Goal: Transaction & Acquisition: Obtain resource

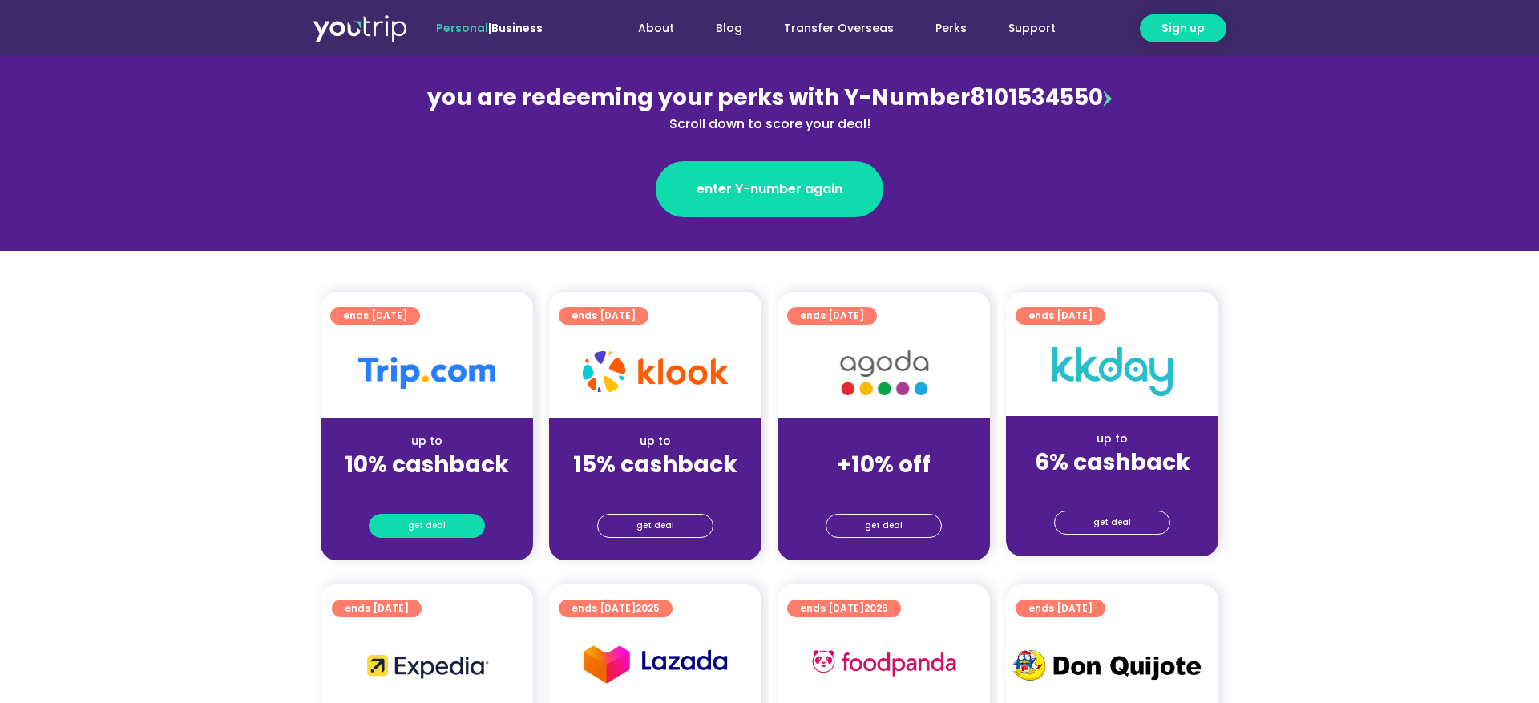
click at [414, 515] on span "get deal" at bounding box center [427, 526] width 38 height 22
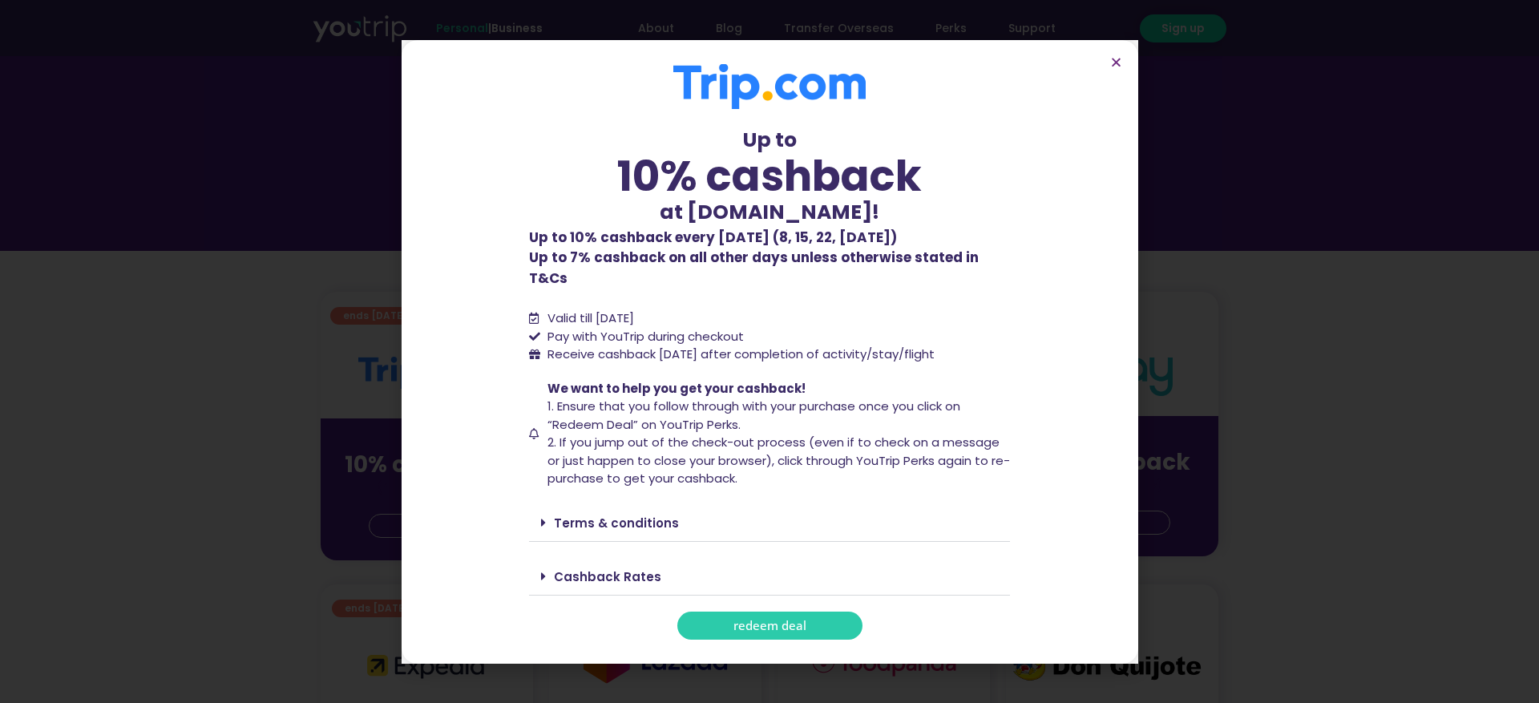
click at [824, 611] on link "redeem deal" at bounding box center [769, 625] width 185 height 28
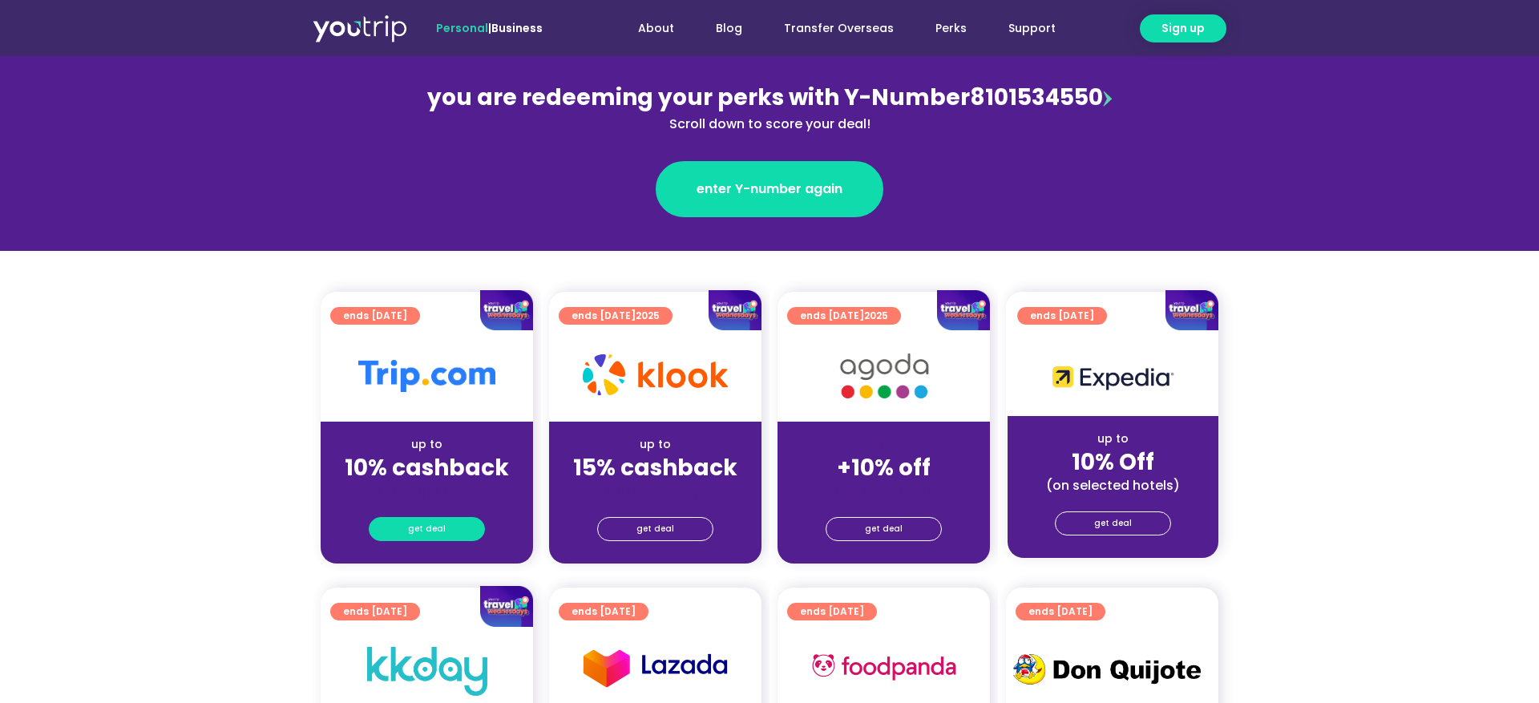
click at [450, 526] on link "get deal" at bounding box center [427, 529] width 116 height 24
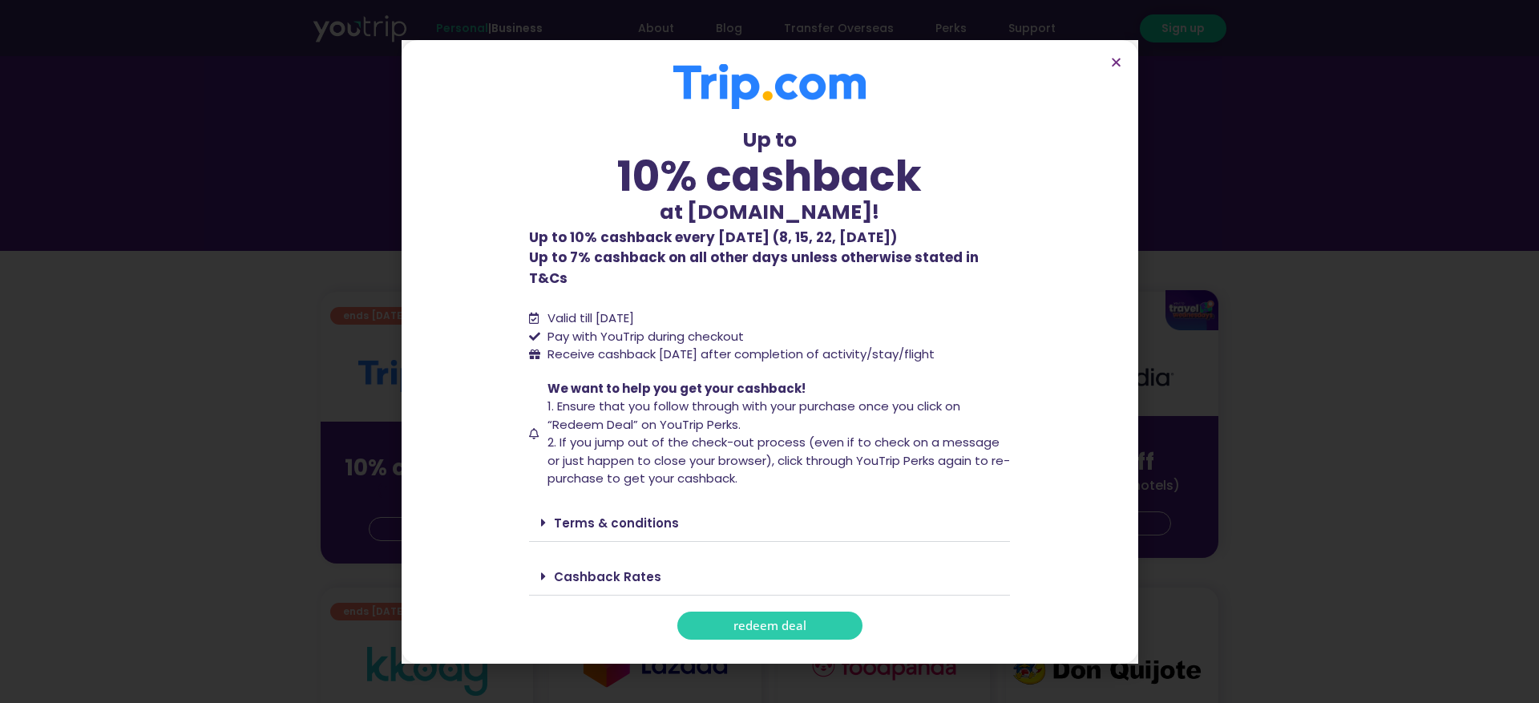
click at [801, 622] on span "redeem deal" at bounding box center [769, 625] width 73 height 12
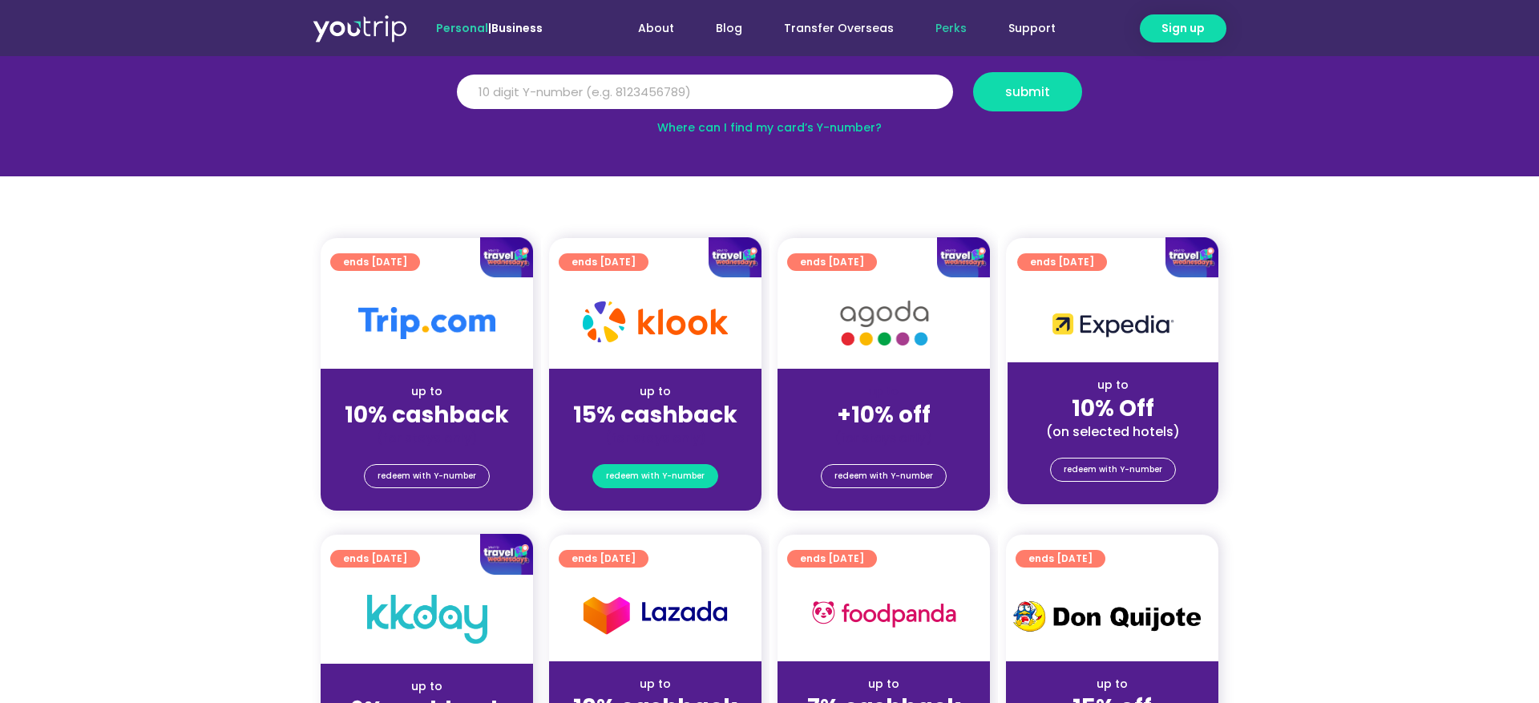
click at [643, 475] on span "redeem with Y-number" at bounding box center [655, 476] width 99 height 22
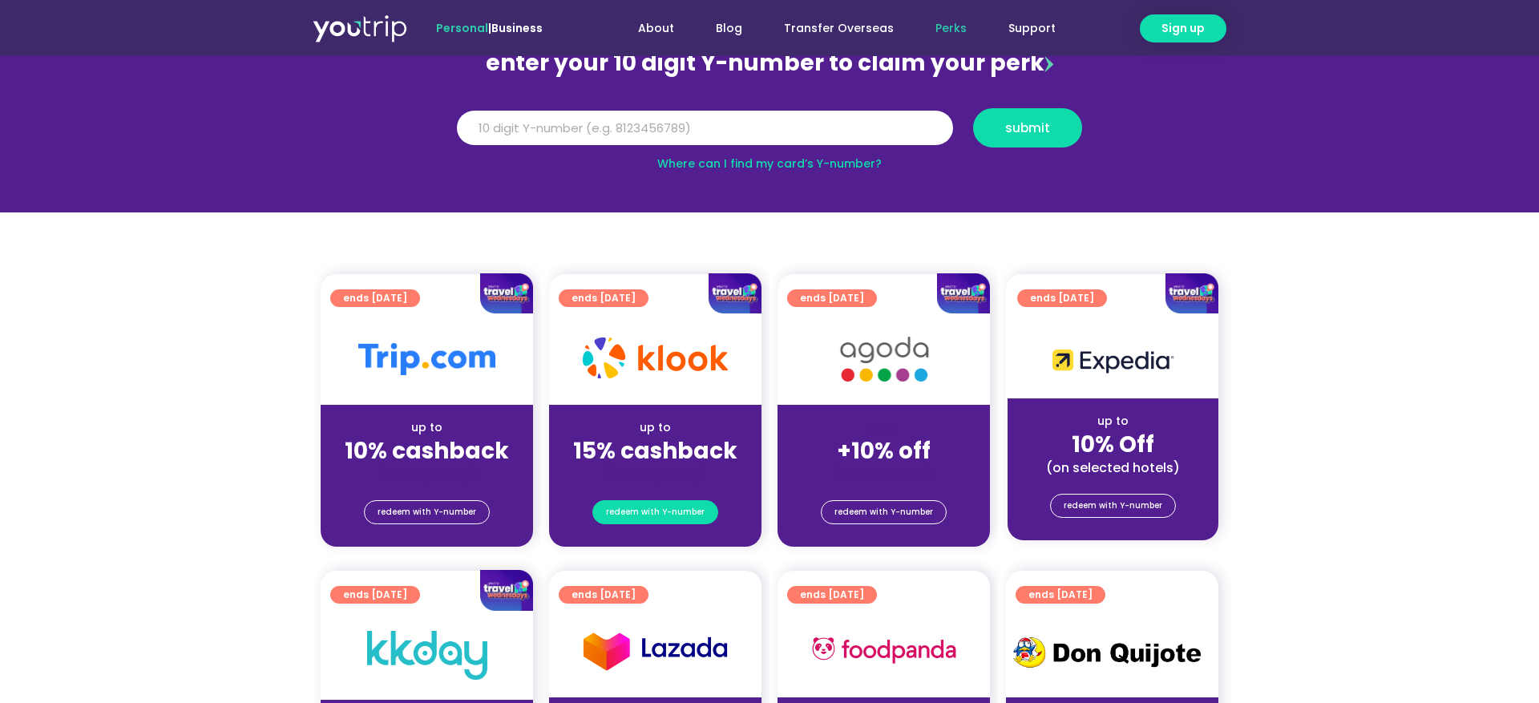
scroll to position [176, 0]
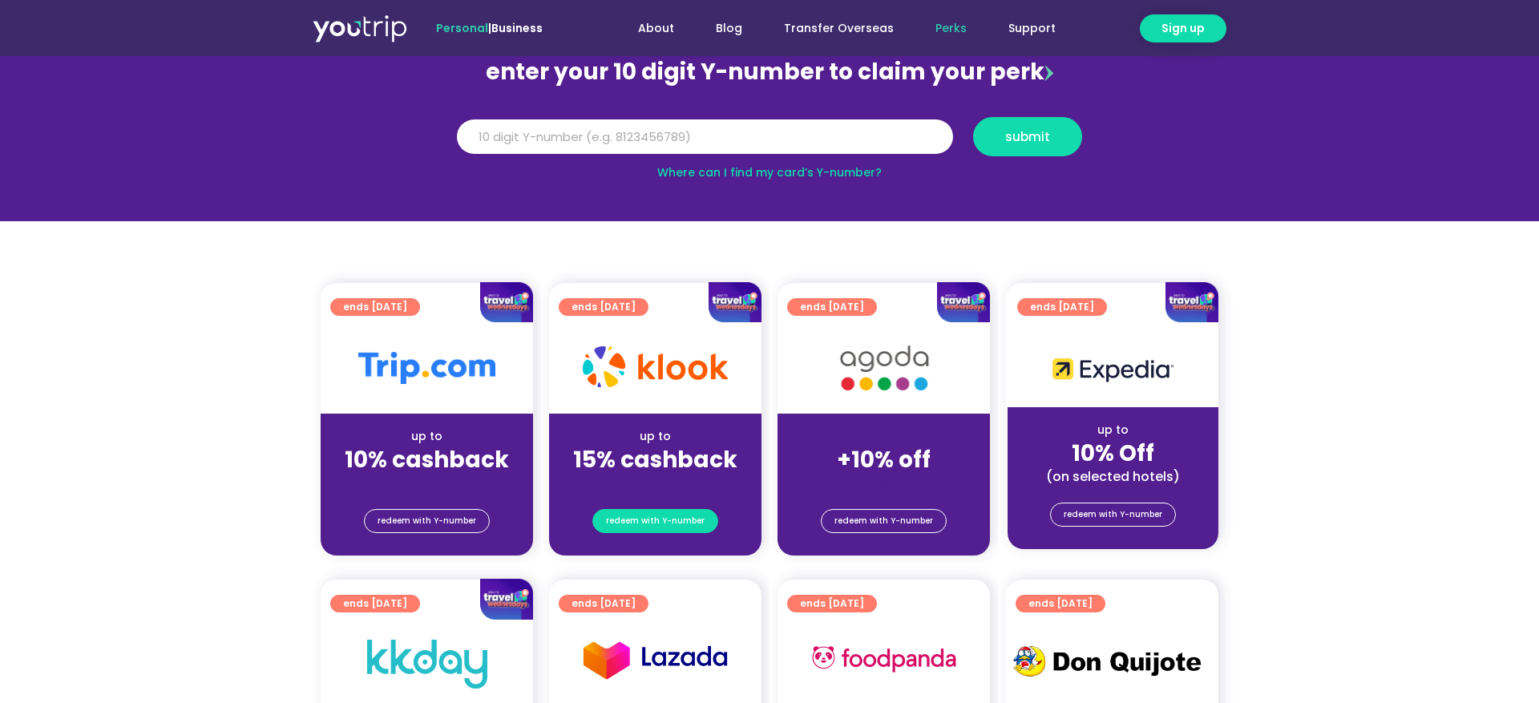
click at [667, 516] on span "redeem with Y-number" at bounding box center [655, 521] width 99 height 22
click at [647, 135] on input "Y Number" at bounding box center [705, 136] width 496 height 35
type input "8101534550"
click at [1022, 138] on span "submit" at bounding box center [1027, 137] width 45 height 12
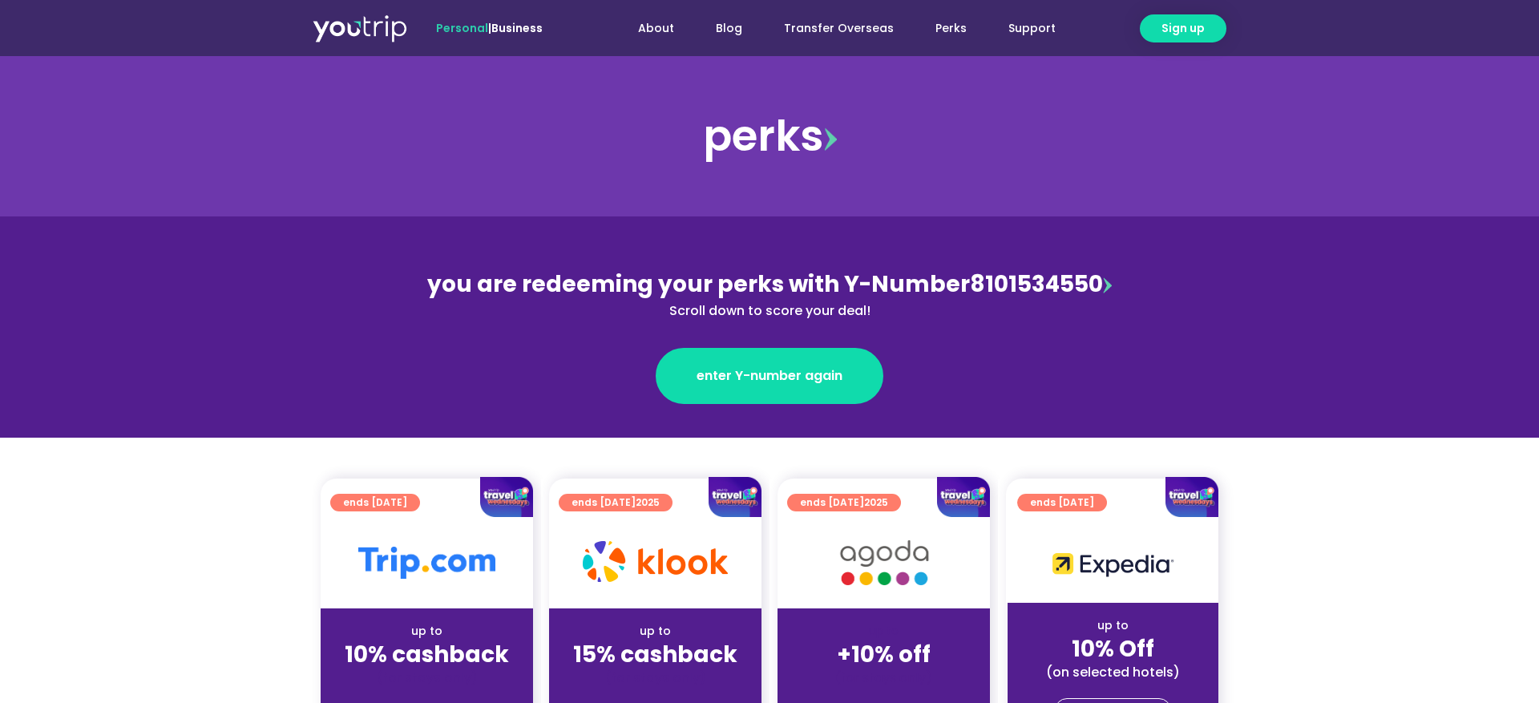
scroll to position [228, 0]
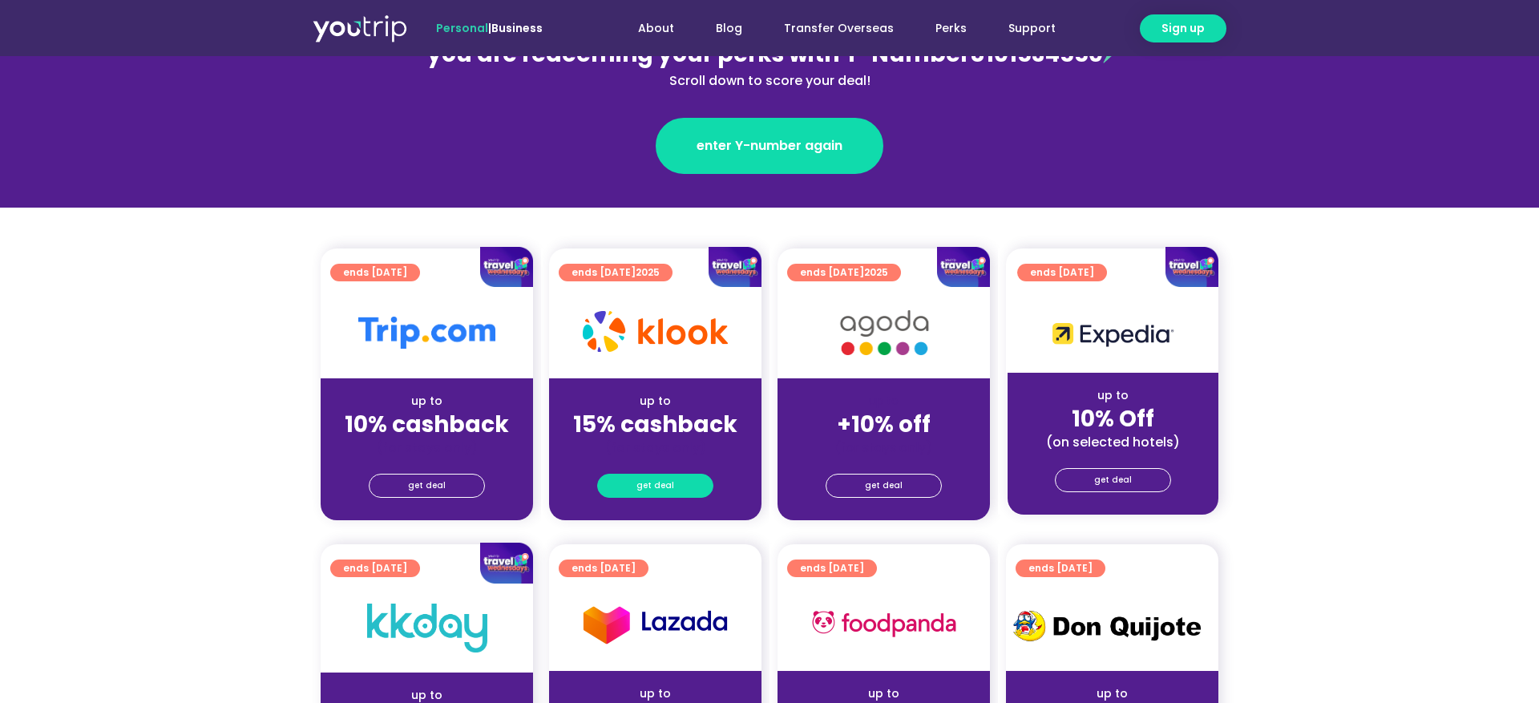
click at [658, 486] on span "get deal" at bounding box center [655, 485] width 38 height 22
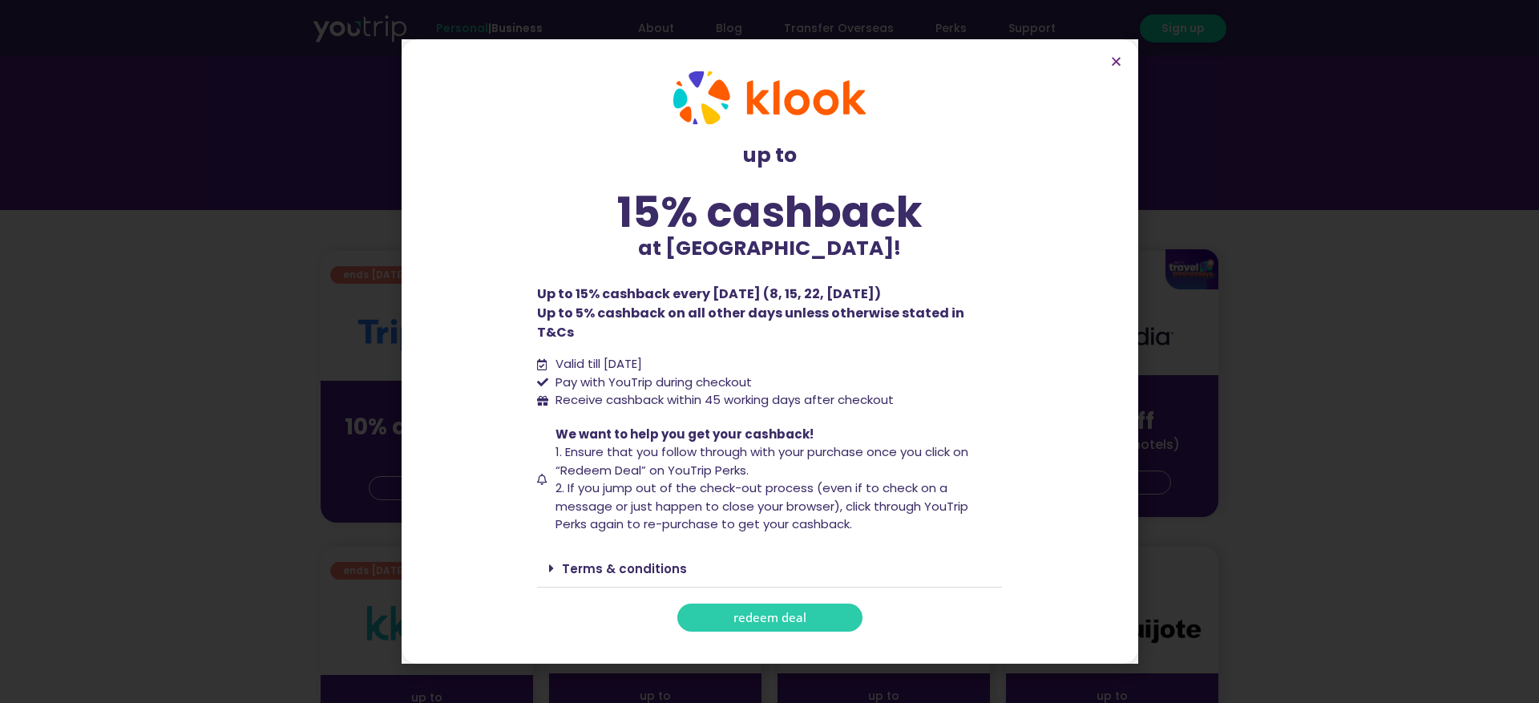
click at [799, 603] on link "redeem deal" at bounding box center [769, 617] width 185 height 28
